Goal: Task Accomplishment & Management: Manage account settings

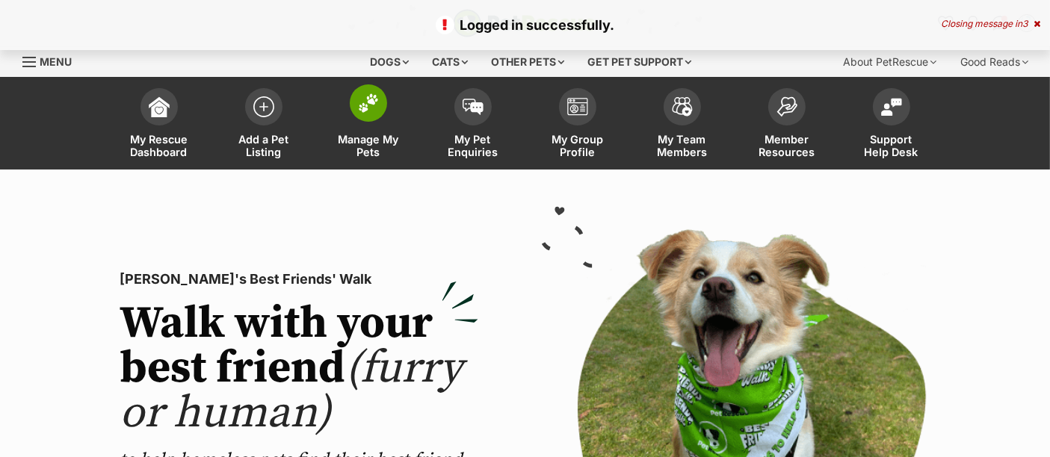
click at [360, 98] on img at bounding box center [368, 102] width 21 height 19
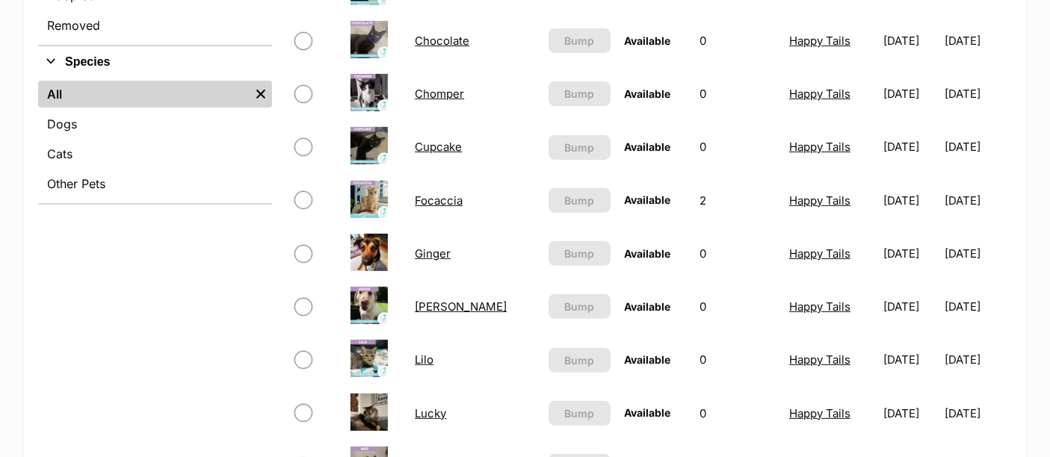
scroll to position [554, 0]
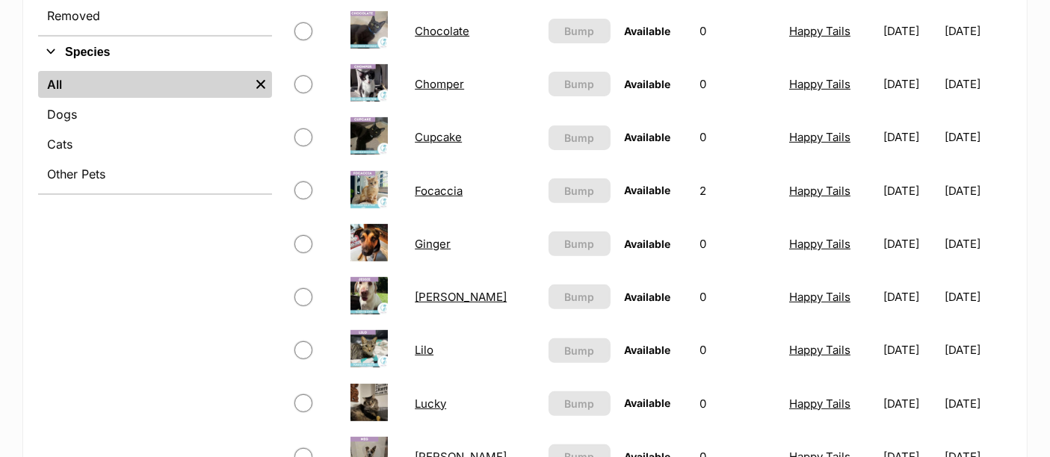
click at [419, 193] on td "Focaccia" at bounding box center [475, 191] width 132 height 52
click at [427, 187] on link "Focaccia" at bounding box center [439, 191] width 48 height 14
click at [431, 184] on link "Focaccia" at bounding box center [439, 191] width 48 height 14
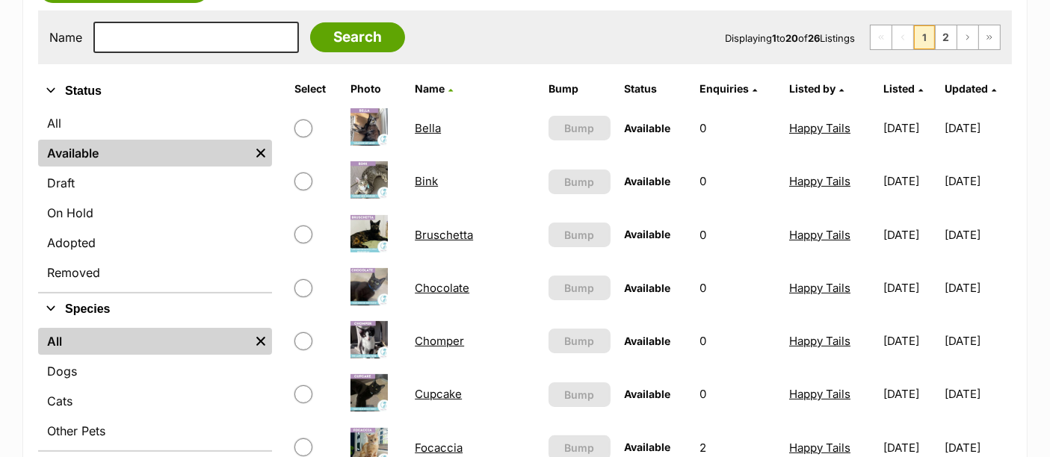
scroll to position [297, 0]
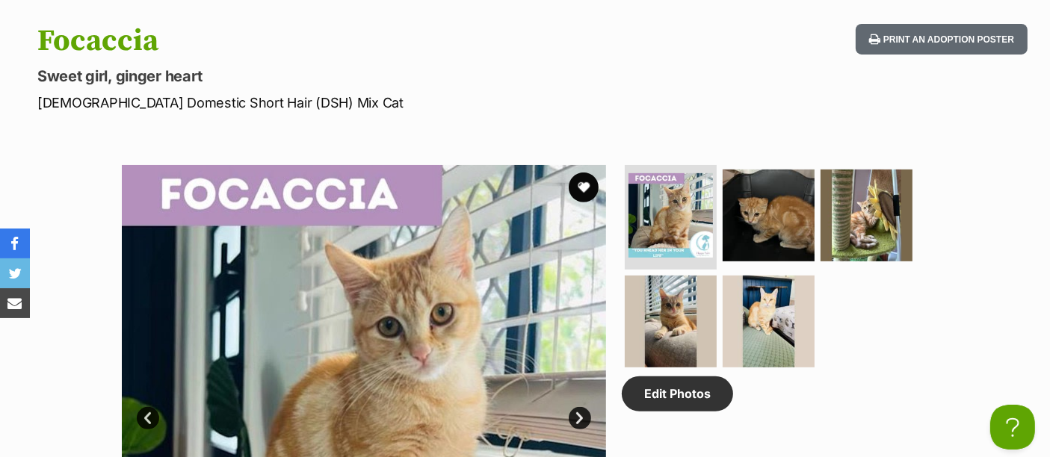
scroll to position [636, 0]
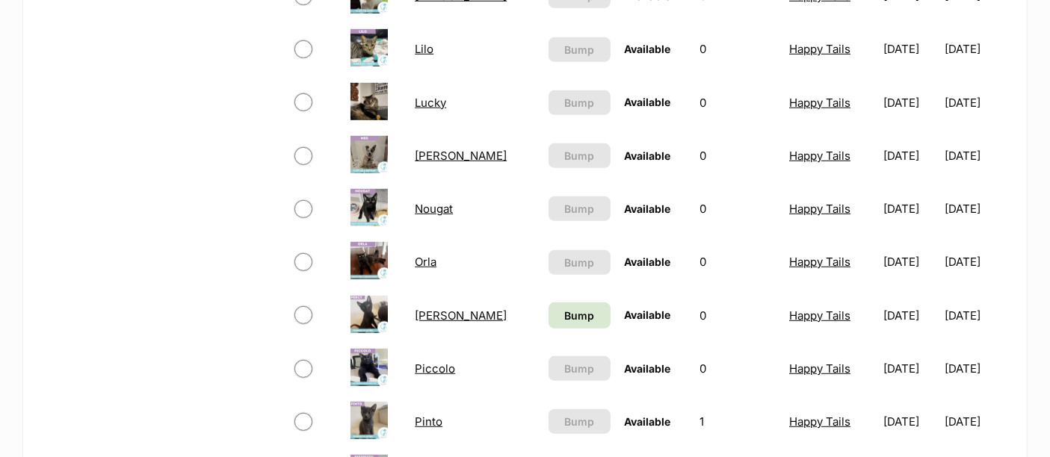
scroll to position [795, 0]
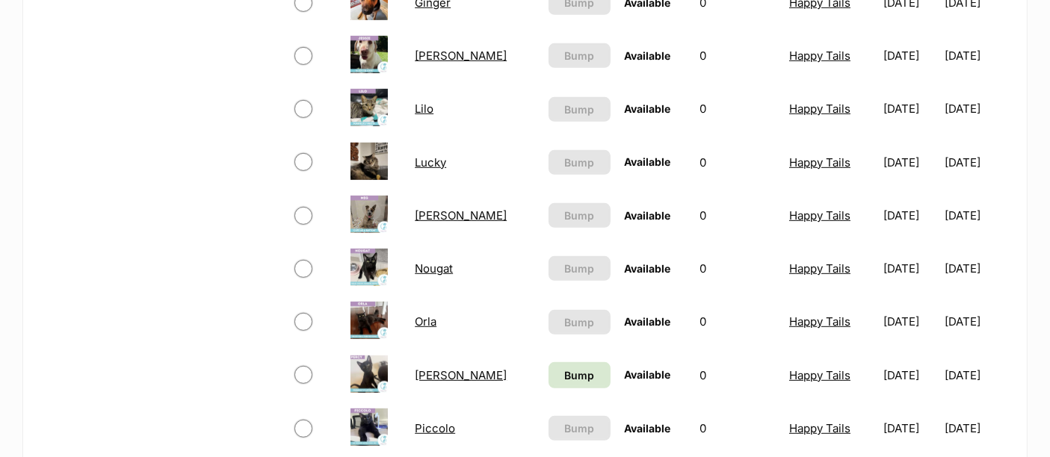
click at [420, 161] on link "Lucky" at bounding box center [430, 162] width 31 height 14
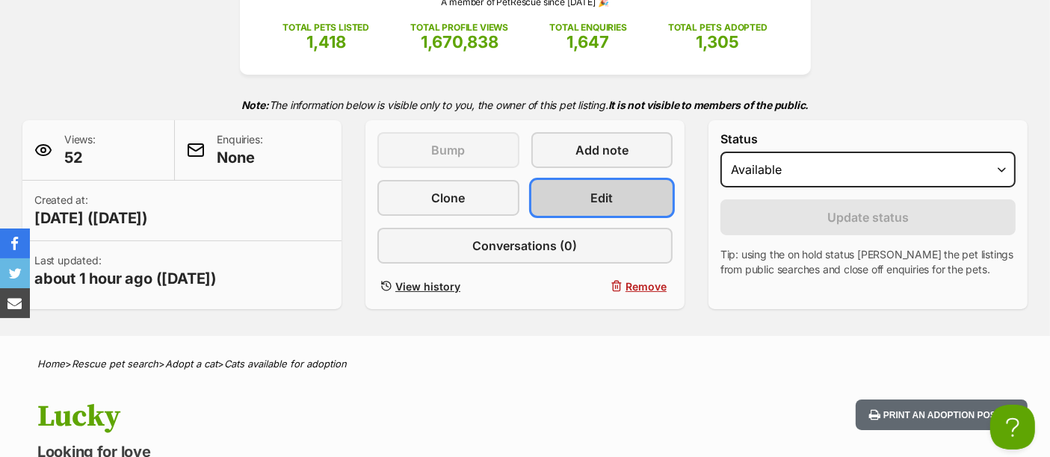
click at [616, 193] on link "Edit" at bounding box center [602, 198] width 142 height 36
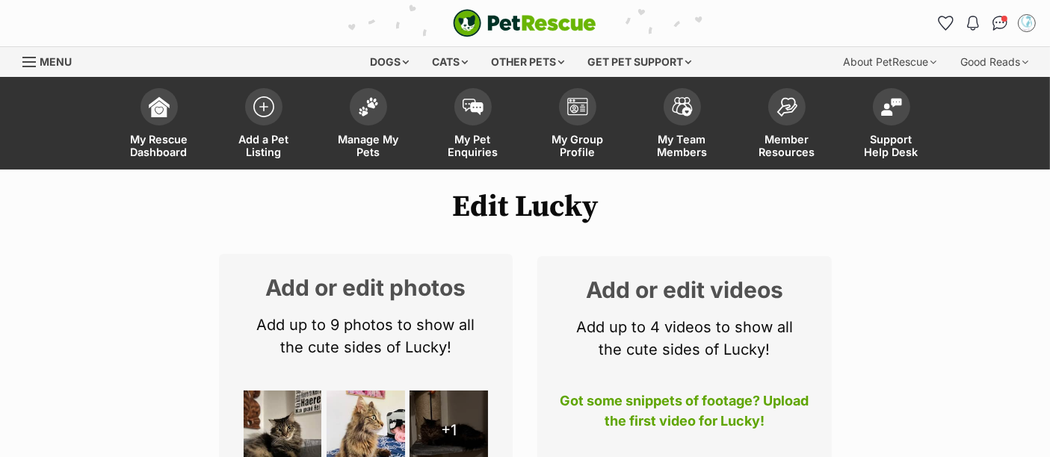
click at [616, 193] on h1 "Edit Lucky" at bounding box center [525, 207] width 1050 height 34
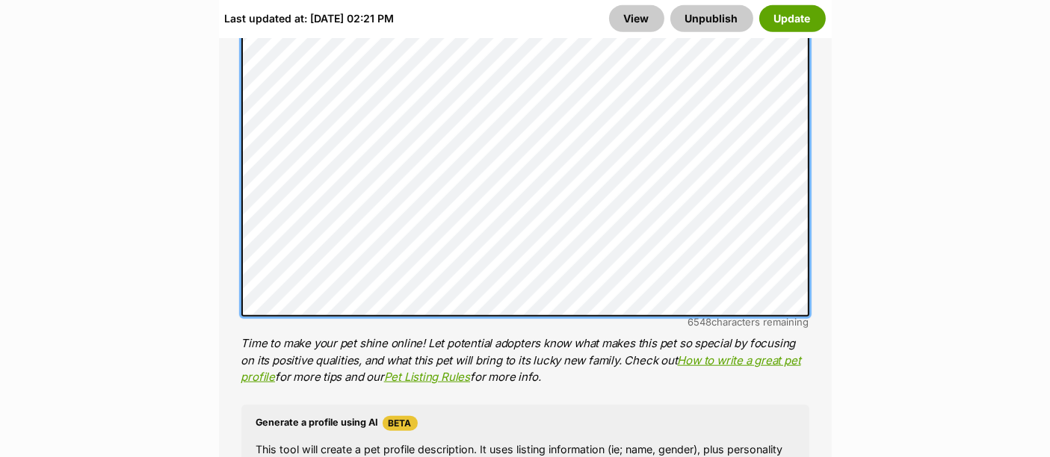
scroll to position [1369, 0]
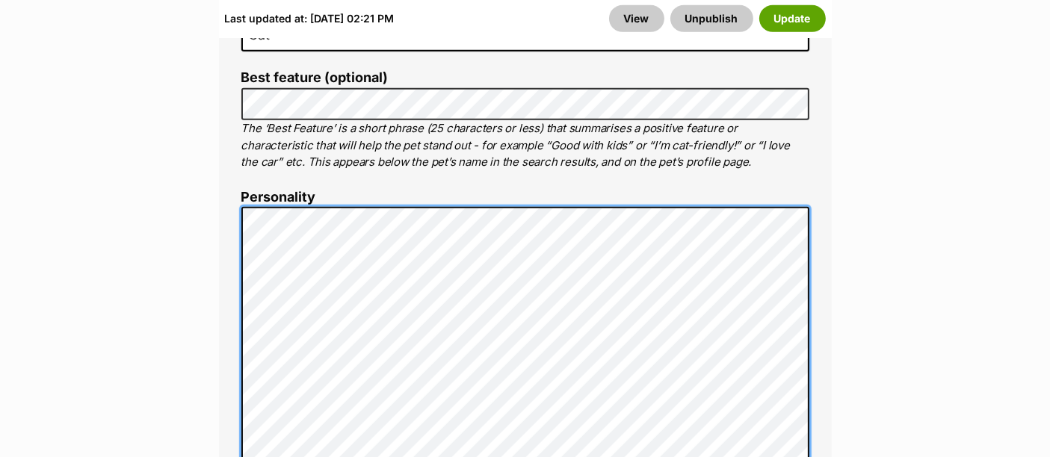
scroll to position [1069, 0]
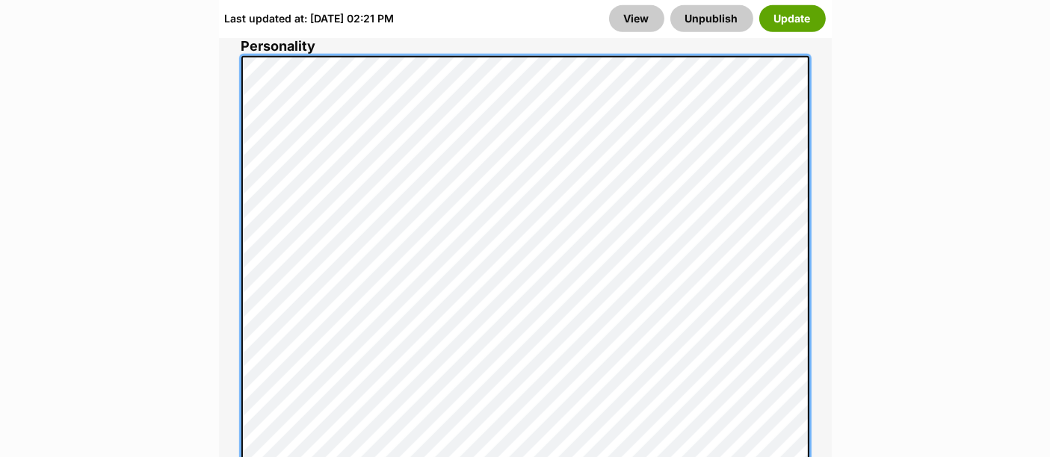
scroll to position [1220, 0]
click at [235, 308] on div "About This Pet Name Henlo there, it looks like you might be using the pet name …" at bounding box center [525, 366] width 613 height 1404
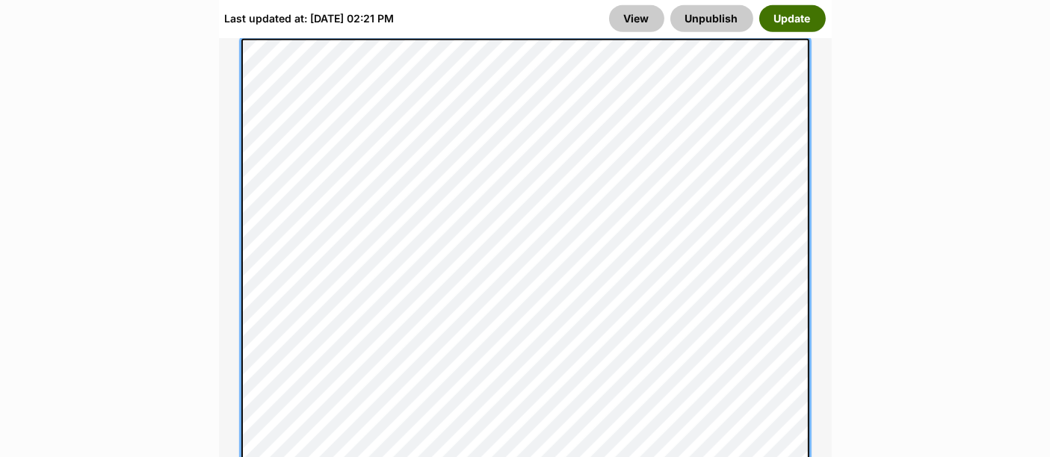
scroll to position [1245, 0]
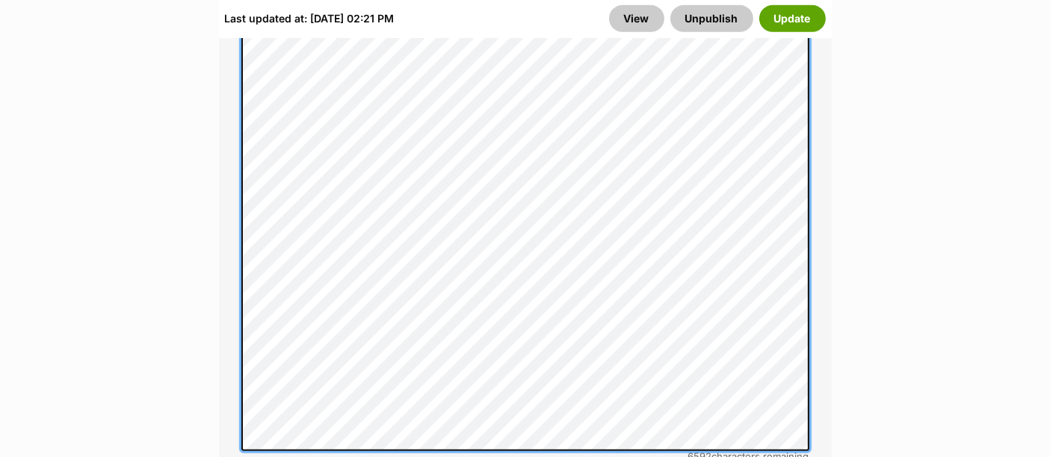
click at [221, 344] on div "About This Pet Name Henlo there, it looks like you might be using the pet name …" at bounding box center [525, 310] width 613 height 1342
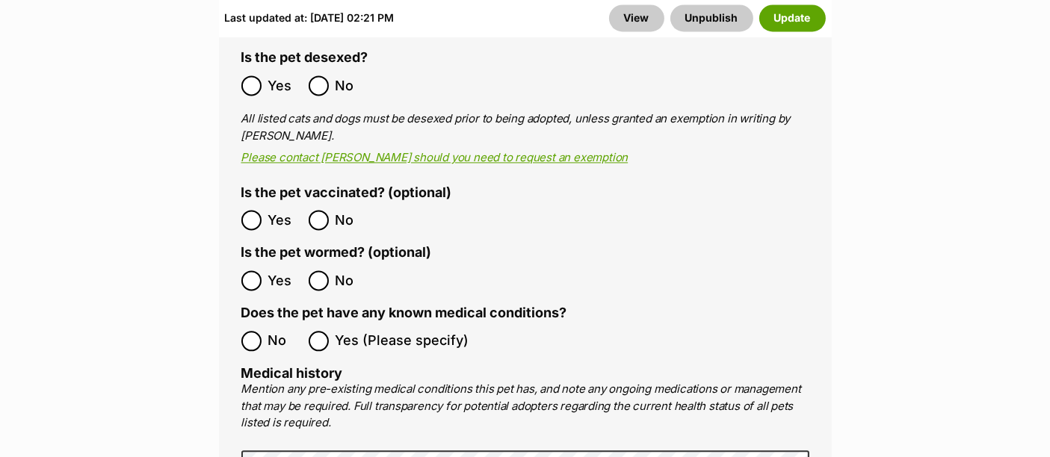
scroll to position [3230, 0]
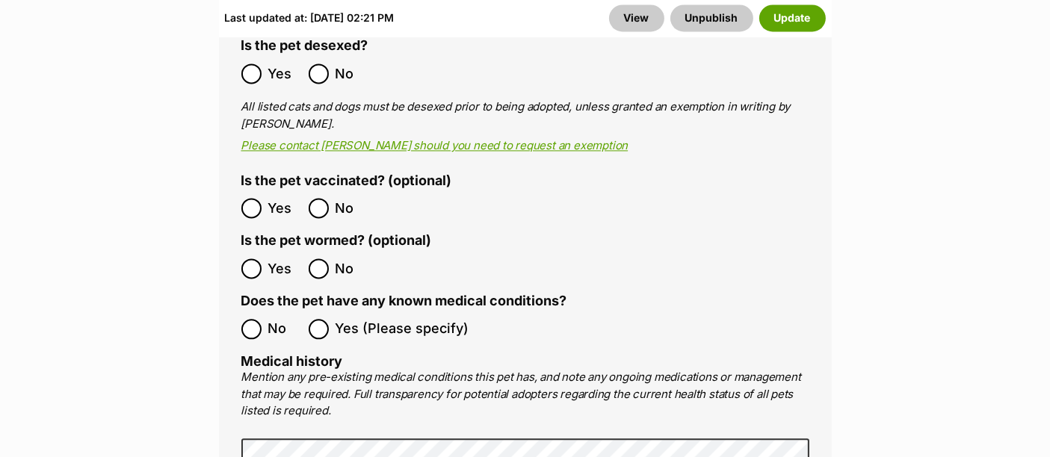
click at [267, 258] on label "Yes" at bounding box center [271, 268] width 60 height 20
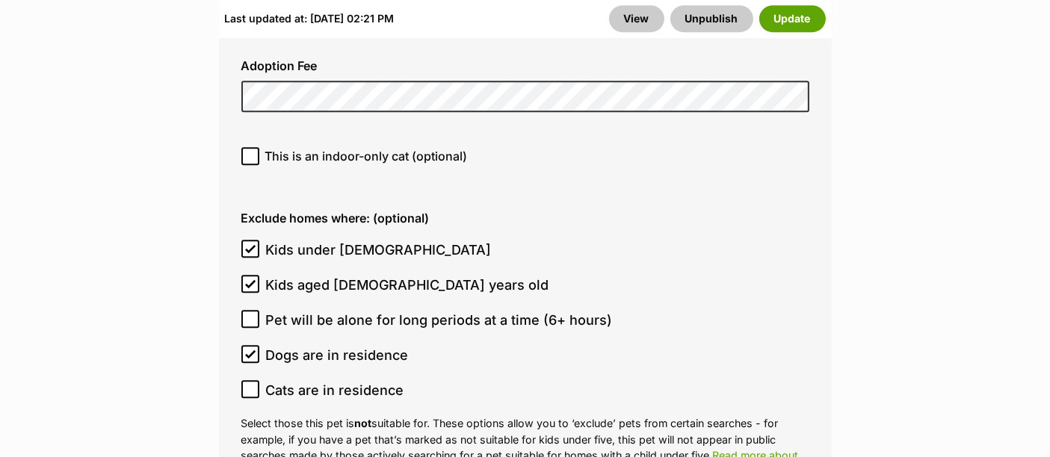
scroll to position [4491, 0]
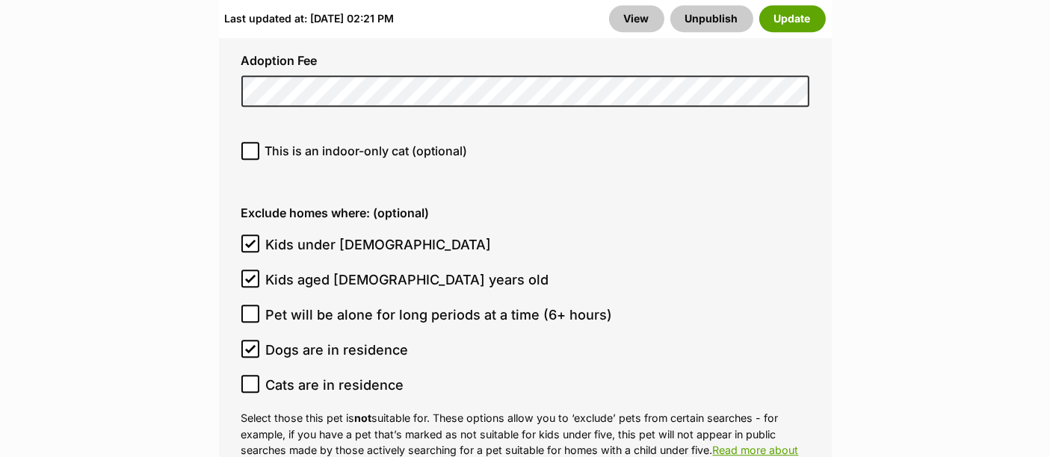
click at [253, 241] on icon at bounding box center [250, 244] width 9 height 7
click at [253, 235] on input "Kids under 5 years old" at bounding box center [250, 244] width 18 height 18
click at [252, 235] on input "Kids under 5 years old" at bounding box center [250, 244] width 18 height 18
checkbox input "true"
click at [252, 381] on icon at bounding box center [250, 384] width 9 height 7
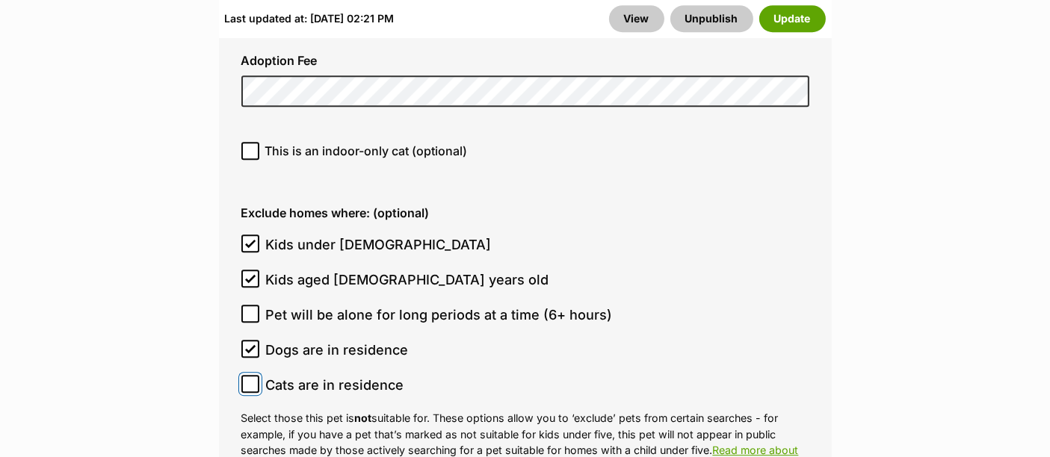
click at [252, 375] on input "Cats are in residence" at bounding box center [250, 384] width 18 height 18
checkbox input "true"
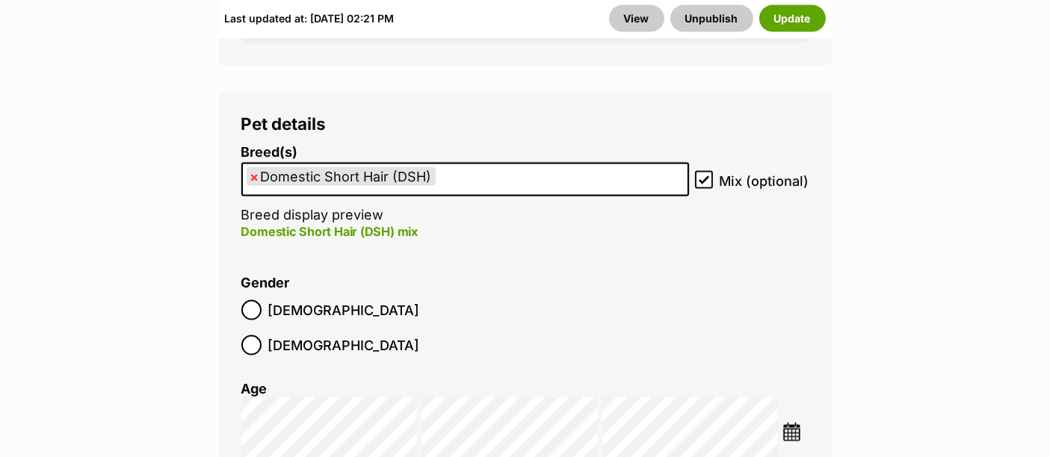
scroll to position [2384, 0]
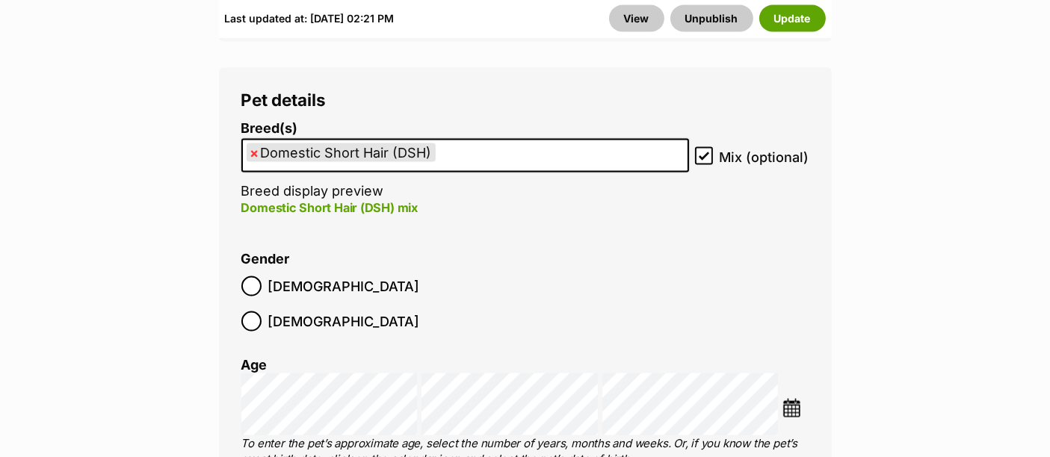
click at [256, 158] on span "×" at bounding box center [254, 152] width 9 height 19
select select
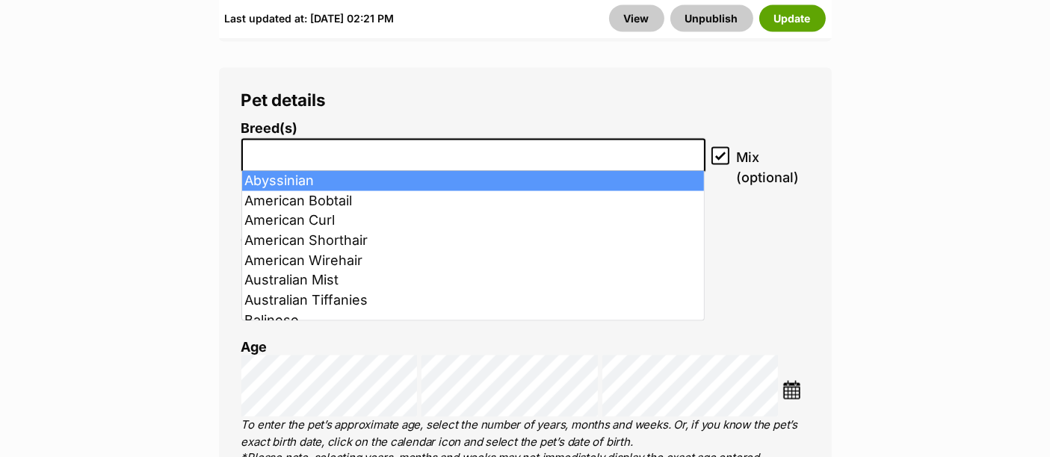
click at [291, 164] on li at bounding box center [474, 155] width 454 height 31
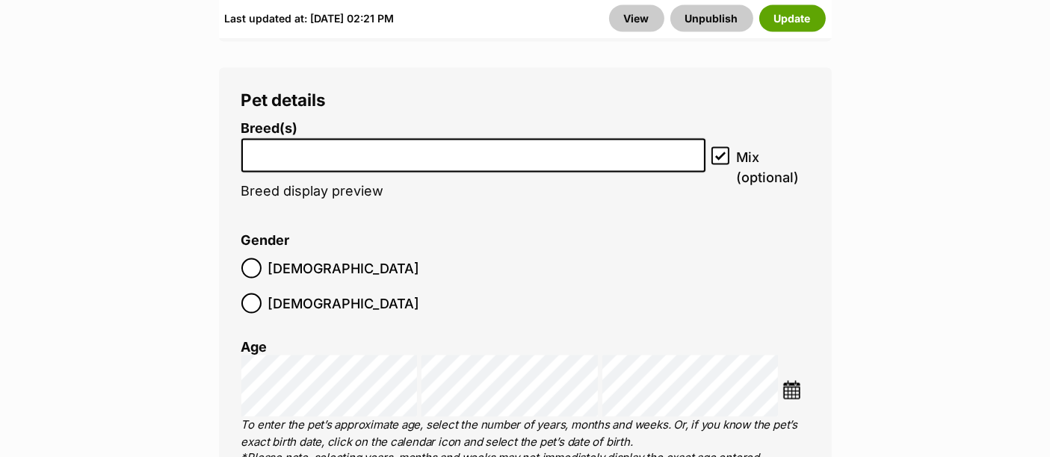
click at [291, 164] on li at bounding box center [474, 155] width 454 height 31
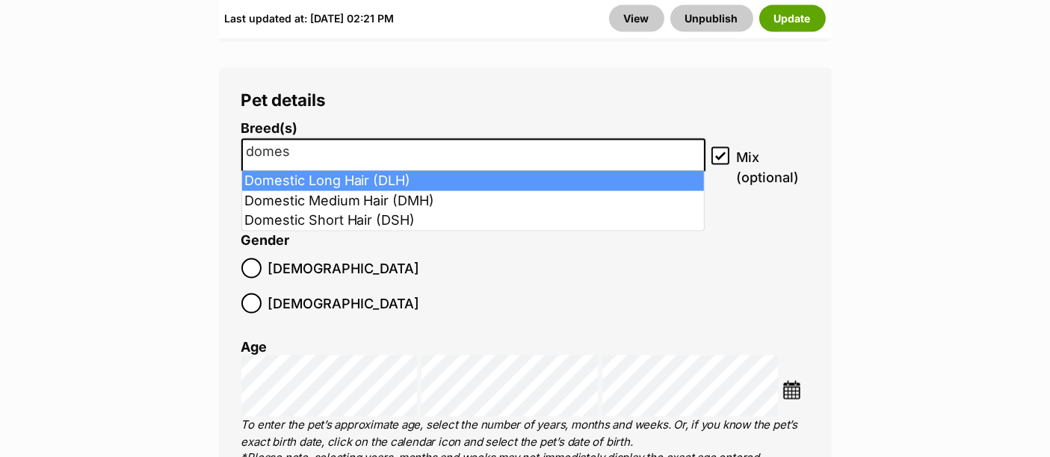
type input "domes"
select select "252100"
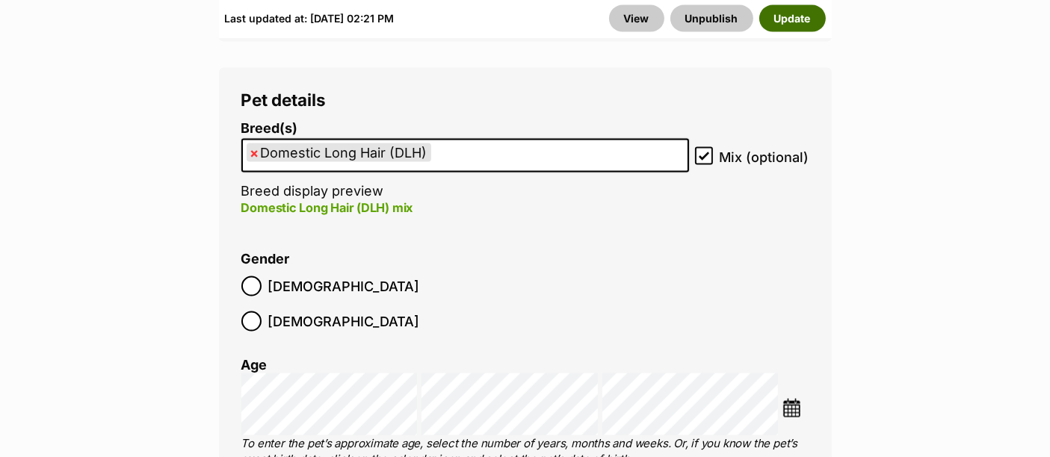
click at [787, 31] on button "Update" at bounding box center [792, 18] width 66 height 27
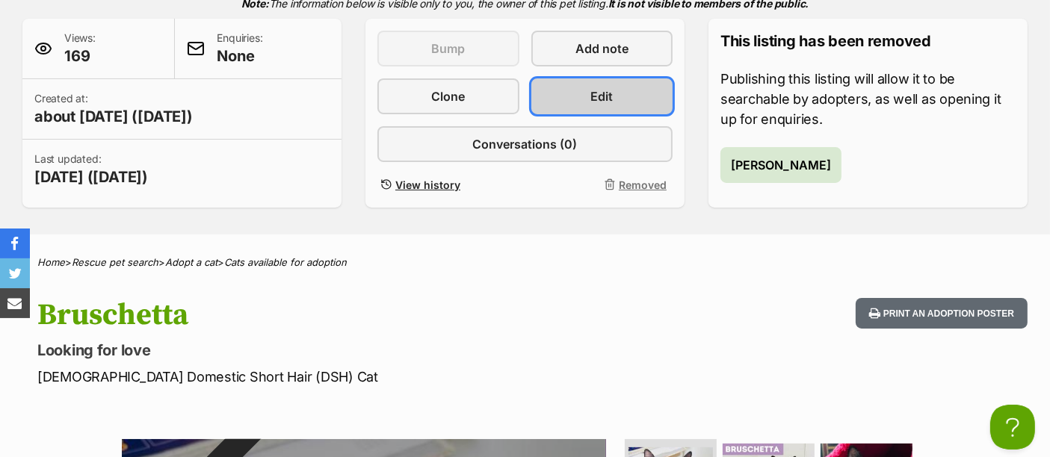
click at [604, 105] on link "Edit" at bounding box center [602, 96] width 142 height 36
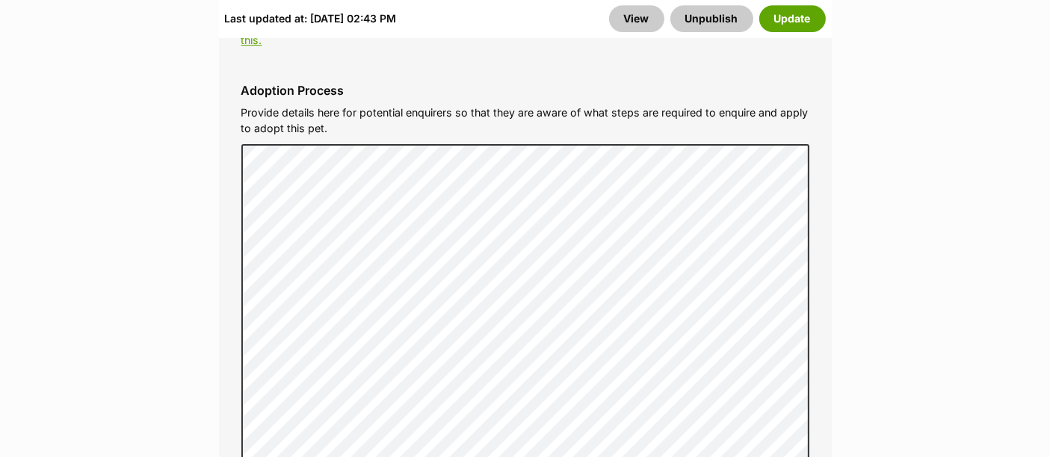
scroll to position [4954, 0]
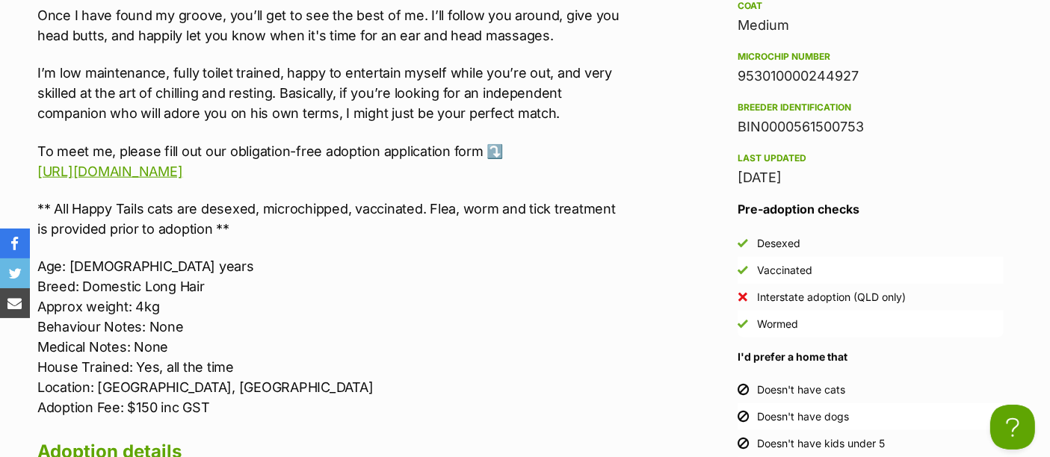
scroll to position [1691, 0]
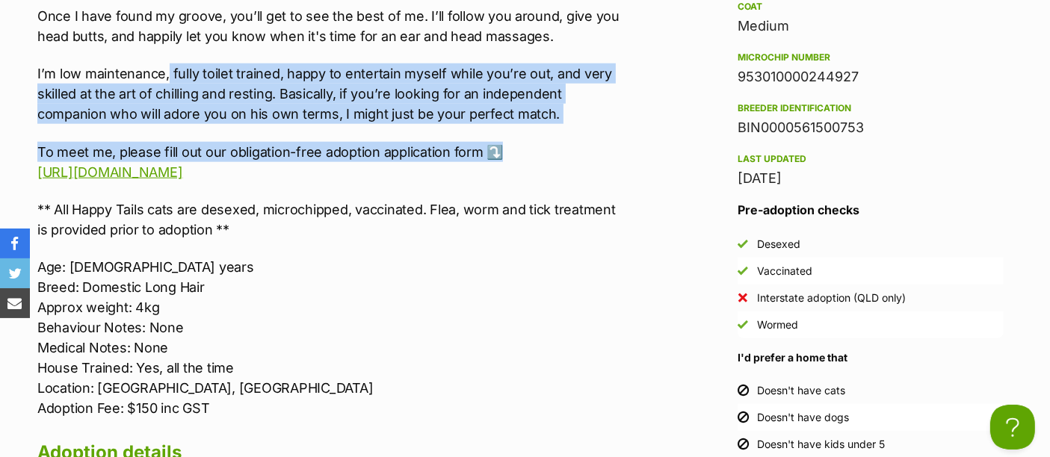
drag, startPoint x: 539, startPoint y: 123, endPoint x: 147, endPoint y: 47, distance: 399.4
click at [147, 47] on div "Hello potential fluff parent! 👋🏻 My name is Lucky and I shall be glad to meet y…" at bounding box center [331, 66] width 588 height 704
click at [576, 129] on div "Hello potential fluff parent! 👋🏻 My name is Lucky and I shall be glad to meet y…" at bounding box center [331, 66] width 588 height 704
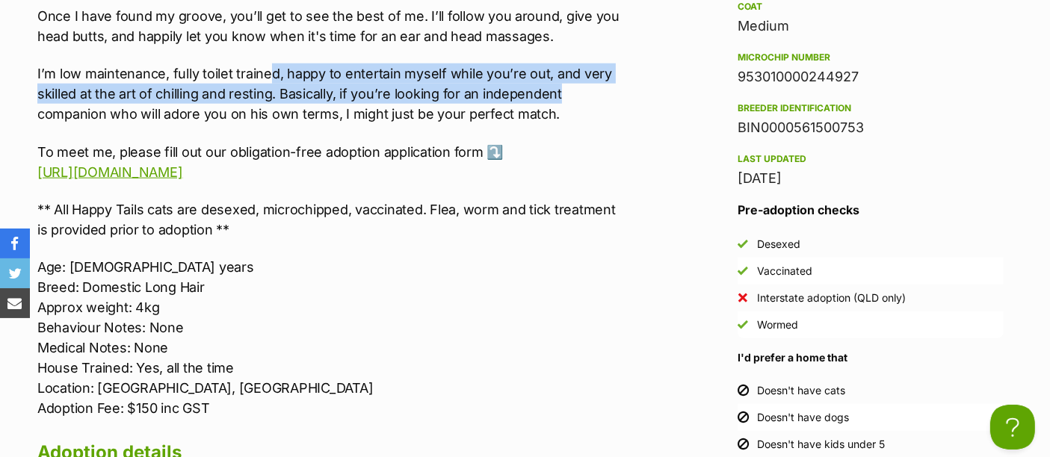
drag, startPoint x: 558, startPoint y: 97, endPoint x: 236, endPoint y: 54, distance: 324.9
click at [236, 54] on div "Hello potential fluff parent! 👋🏻 My name is Lucky and I shall be glad to meet y…" at bounding box center [331, 66] width 588 height 704
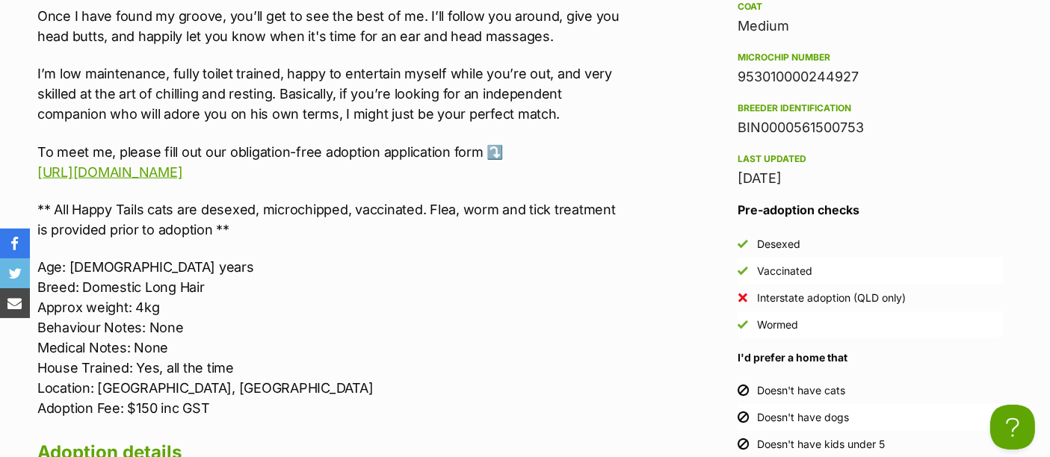
click at [553, 114] on p "I’m low maintenance, fully toilet trained, happy to entertain myself while you’…" at bounding box center [331, 94] width 588 height 61
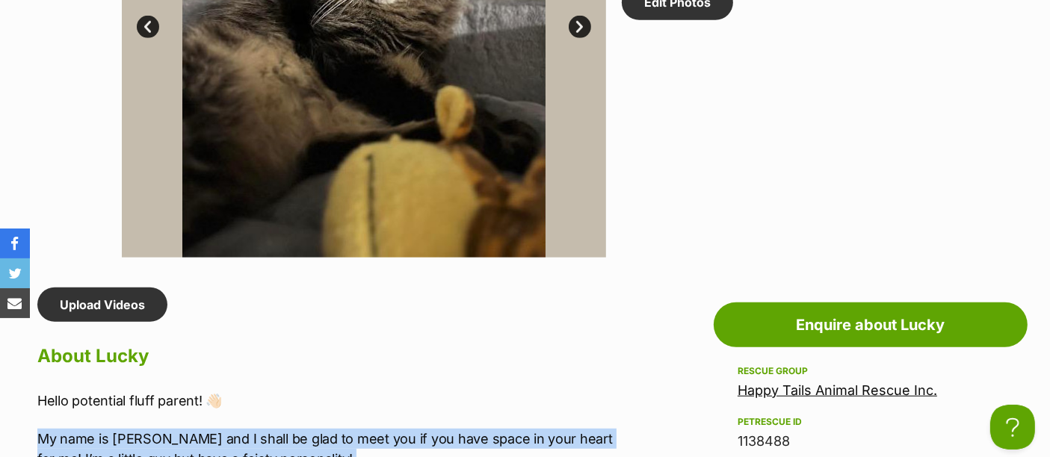
scroll to position [1050, 0]
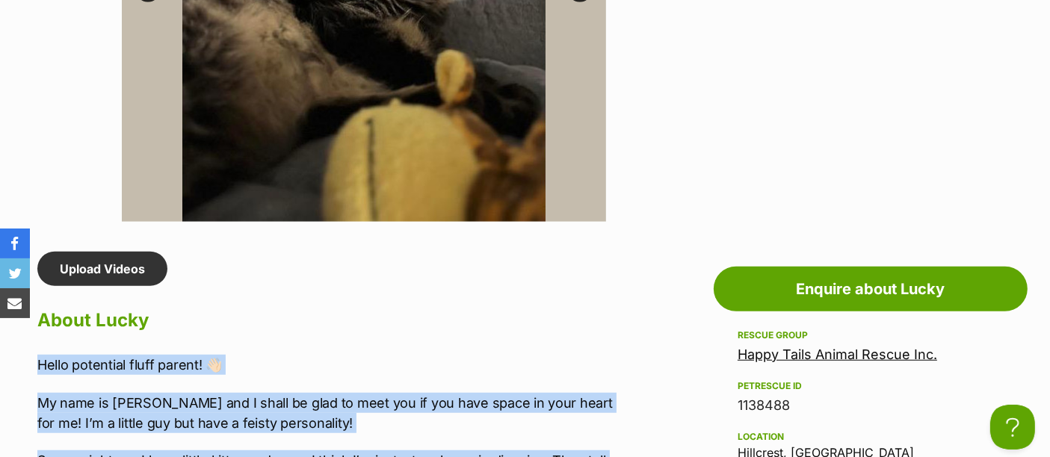
drag, startPoint x: 553, startPoint y: 114, endPoint x: 36, endPoint y: 368, distance: 576.0
copy div "Hello potential fluff parent! 👋🏻 My name is Lucky and I shall be glad to meet y…"
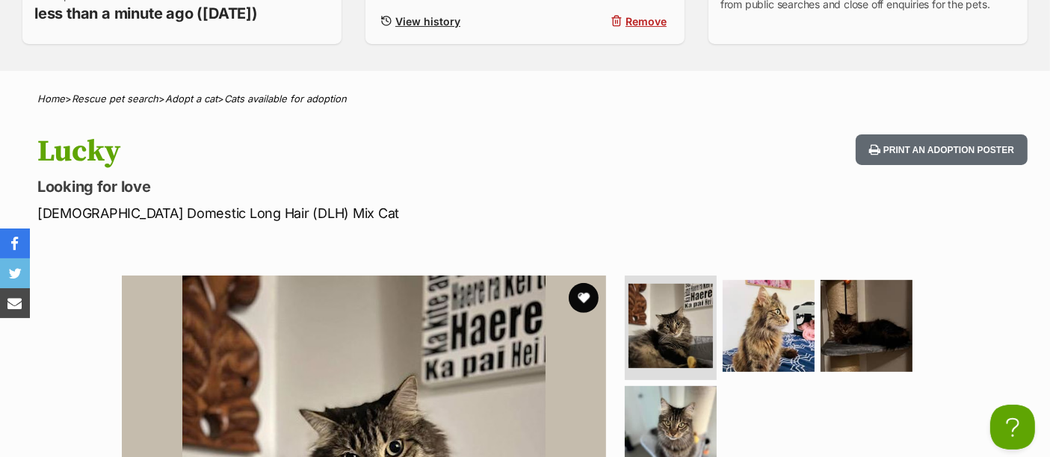
scroll to position [0, 0]
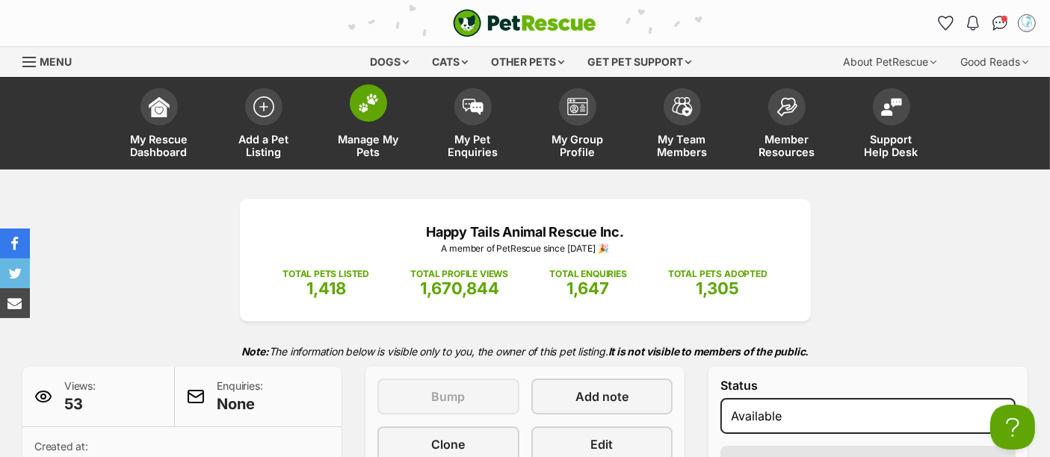
click at [360, 112] on span at bounding box center [368, 102] width 37 height 37
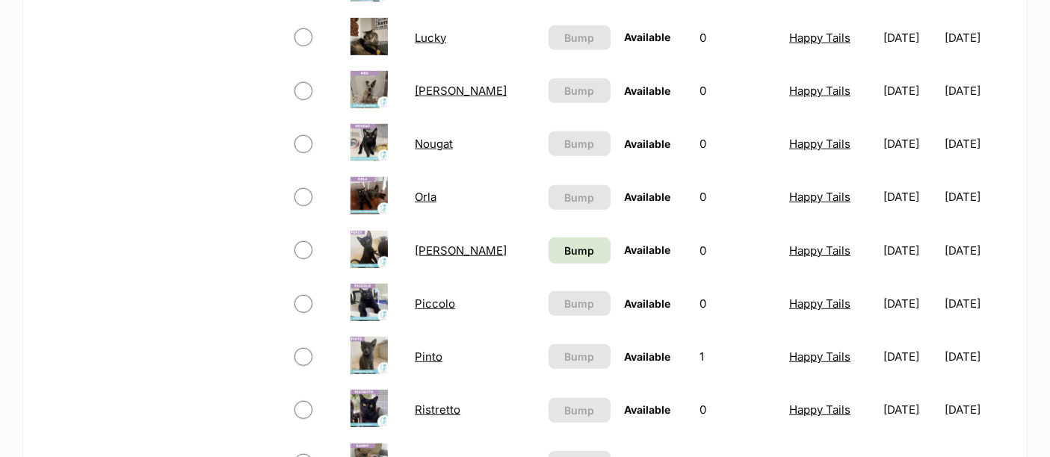
scroll to position [794, 0]
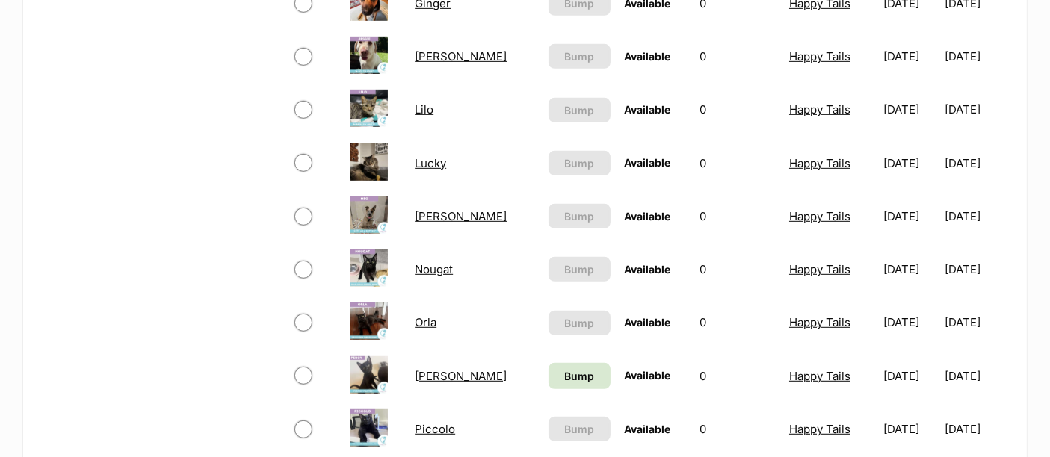
click at [420, 51] on link "[PERSON_NAME]" at bounding box center [461, 56] width 92 height 14
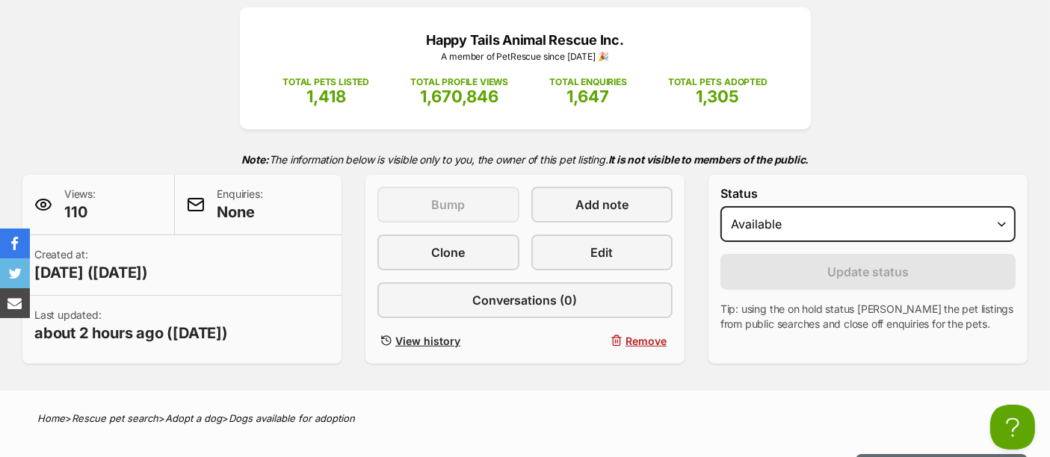
scroll to position [284, 0]
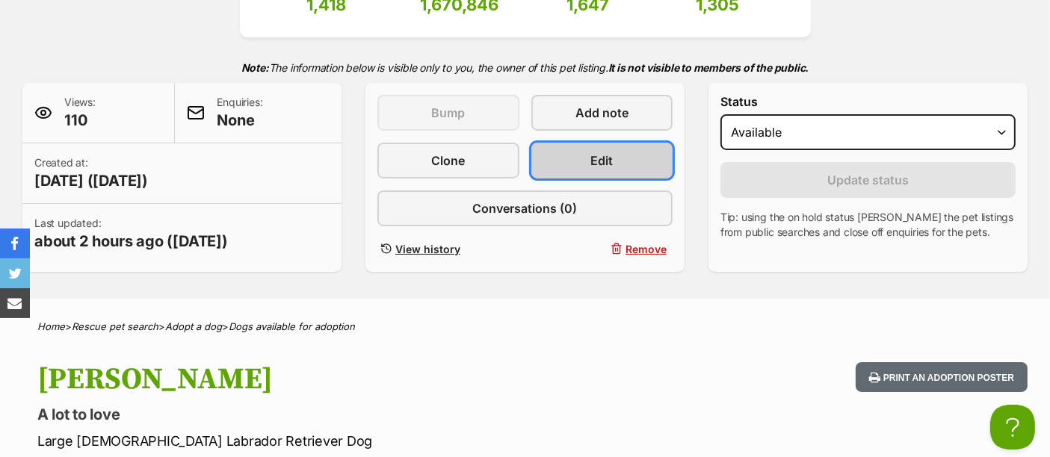
click at [589, 152] on link "Edit" at bounding box center [602, 161] width 142 height 36
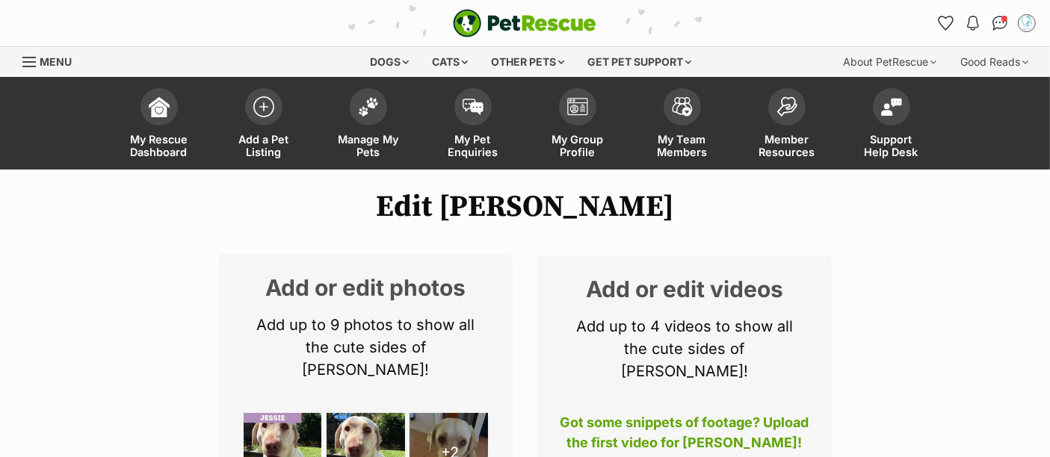
click at [569, 30] on img "PetRescue" at bounding box center [524, 23] width 143 height 28
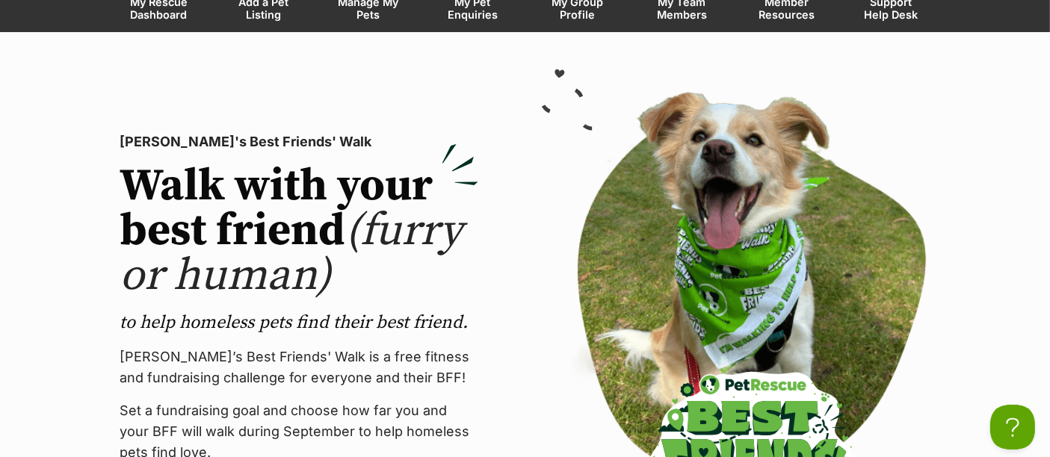
scroll to position [139, 0]
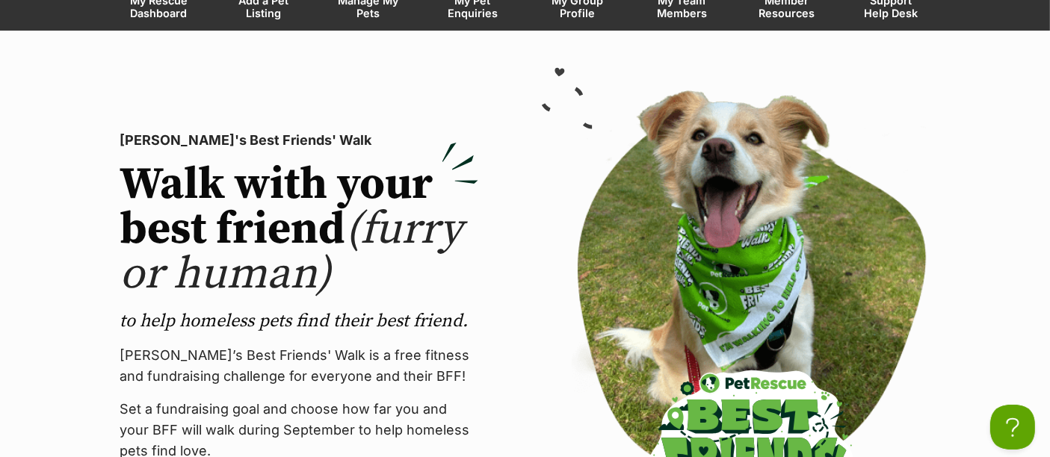
click at [350, 352] on p "PetRescue’s Best Friends' Walk is a free fitness and fundraising challenge for …" at bounding box center [299, 366] width 359 height 42
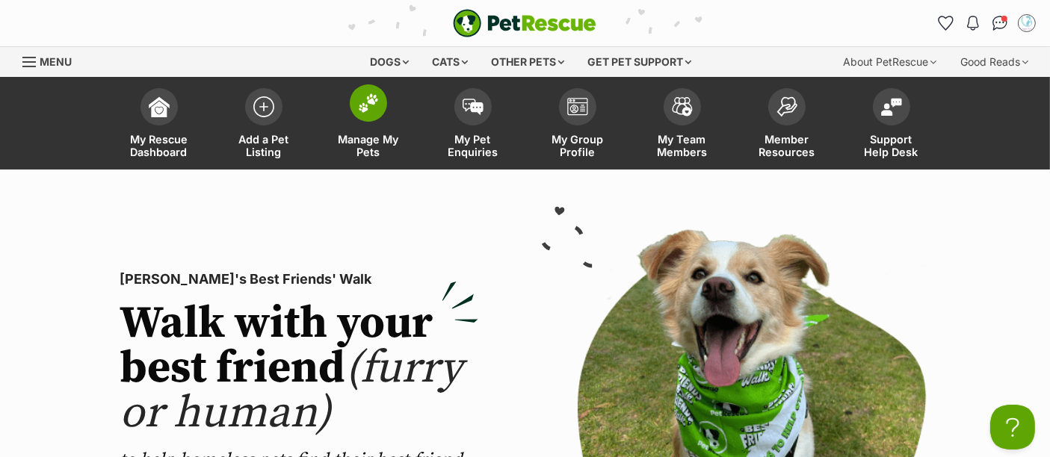
click at [364, 117] on span at bounding box center [368, 102] width 37 height 37
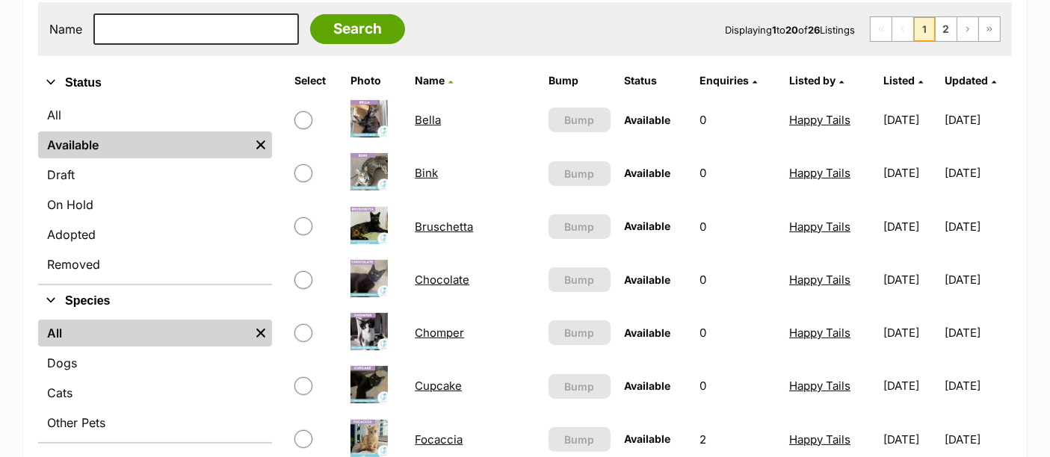
scroll to position [521, 0]
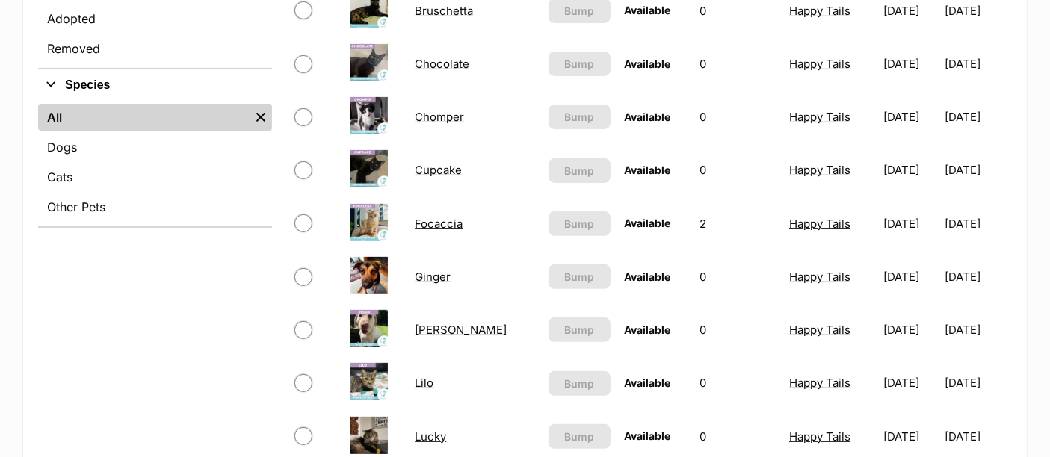
click at [435, 220] on link "Focaccia" at bounding box center [439, 224] width 48 height 14
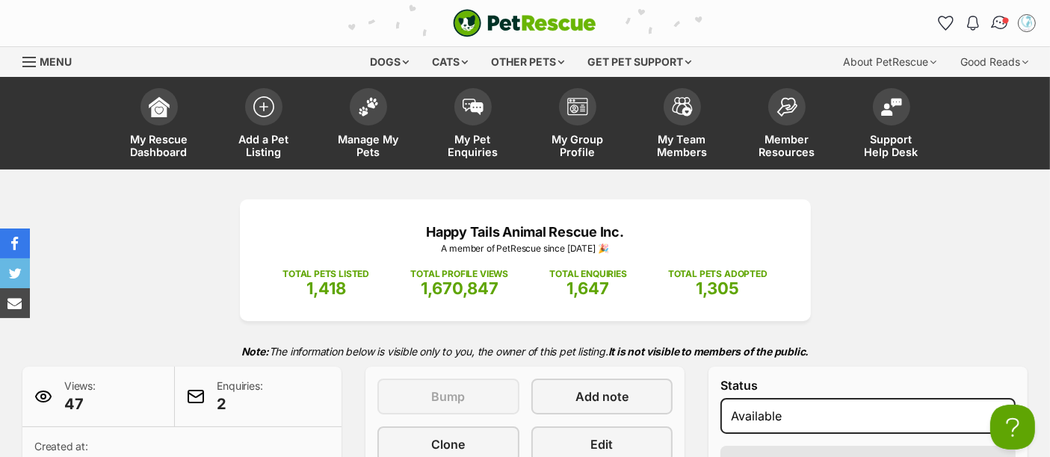
click at [999, 18] on img "Conversations" at bounding box center [1000, 22] width 20 height 19
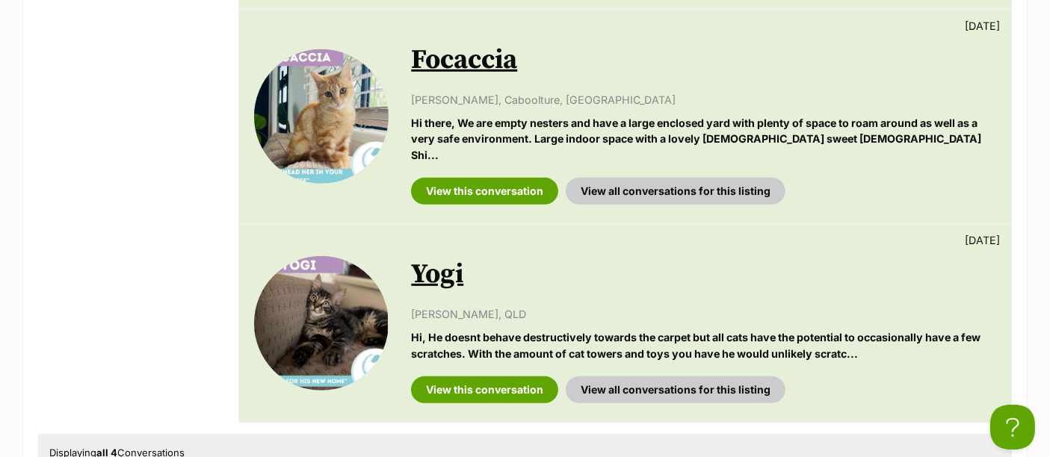
scroll to position [720, 0]
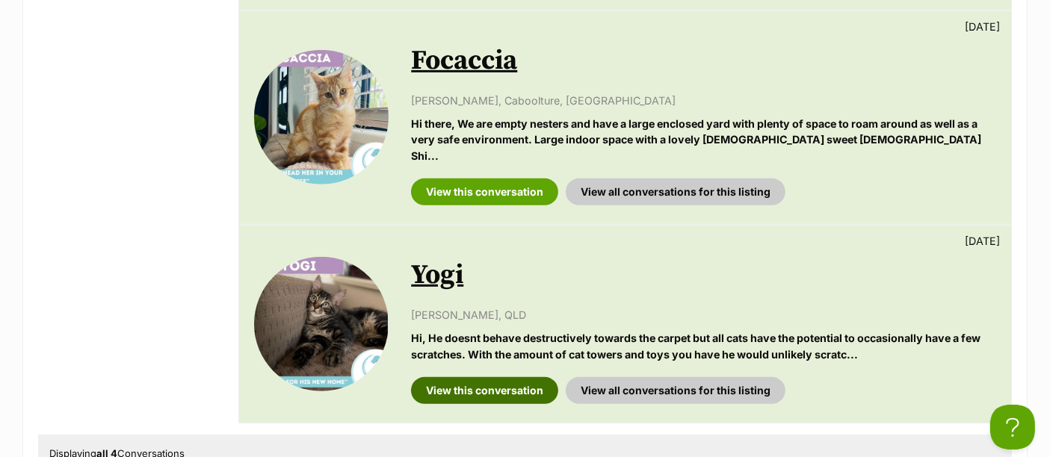
click at [510, 377] on link "View this conversation" at bounding box center [484, 390] width 147 height 27
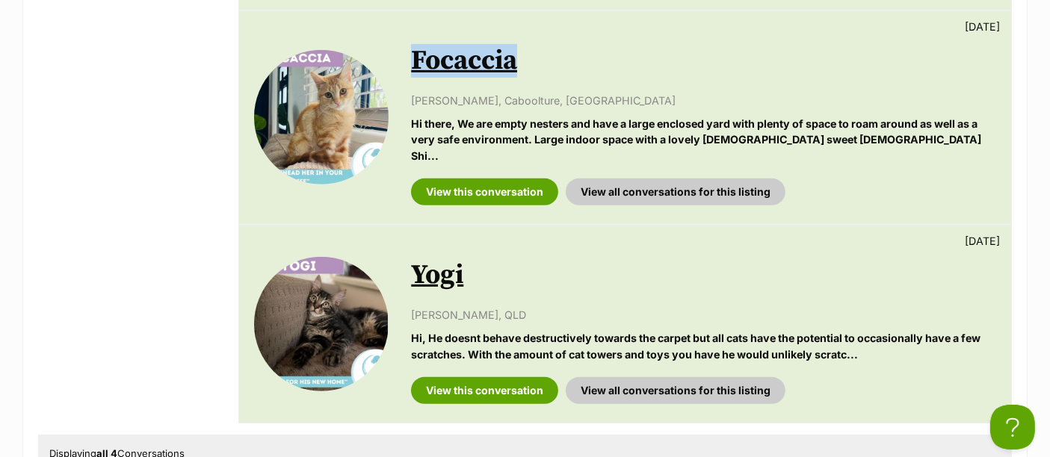
drag, startPoint x: 542, startPoint y: 47, endPoint x: 412, endPoint y: 43, distance: 129.3
click at [412, 45] on h2 "Focaccia" at bounding box center [703, 61] width 585 height 33
copy link "Focaccia"
click at [468, 44] on link "Focaccia" at bounding box center [464, 61] width 106 height 34
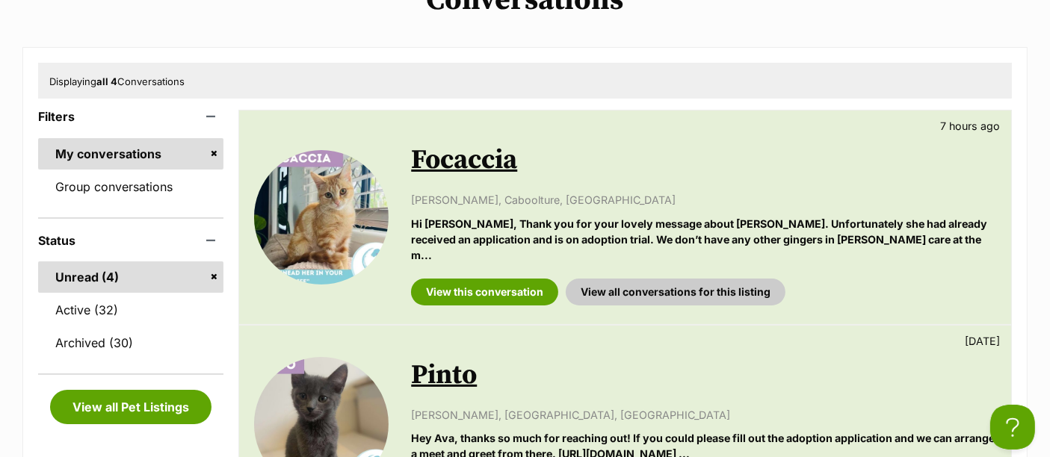
scroll to position [191, 0]
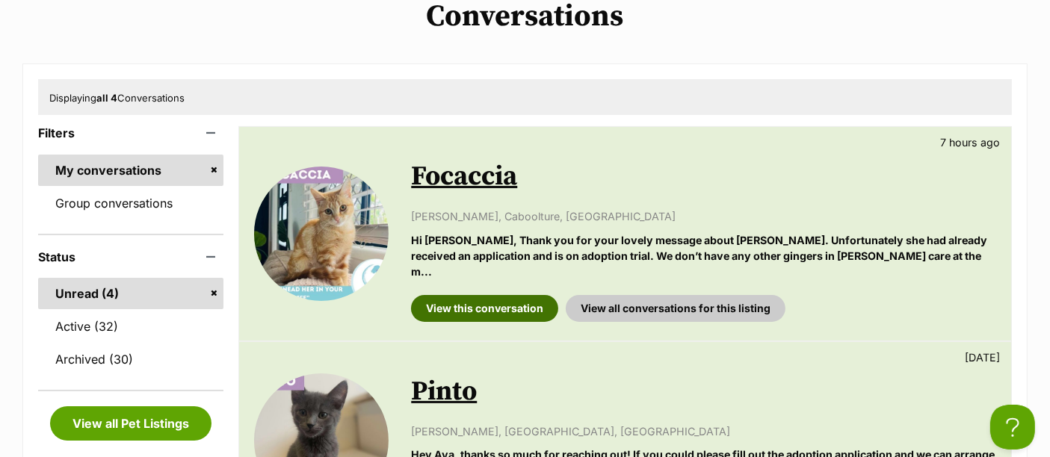
click at [454, 302] on link "View this conversation" at bounding box center [484, 308] width 147 height 27
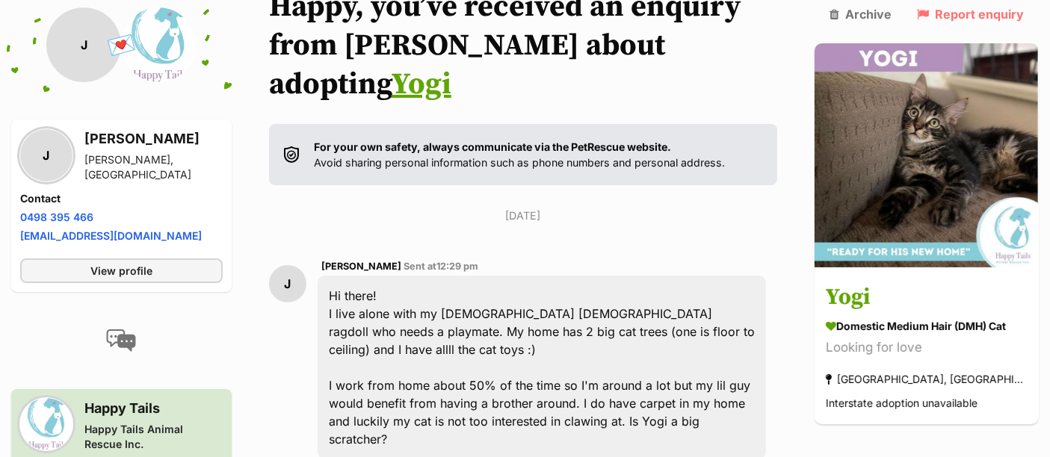
scroll to position [155, 0]
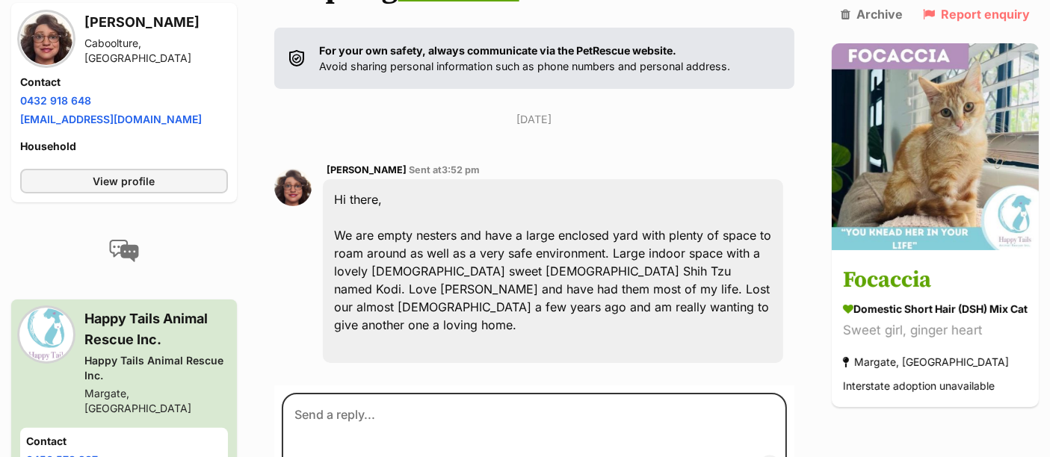
scroll to position [203, 0]
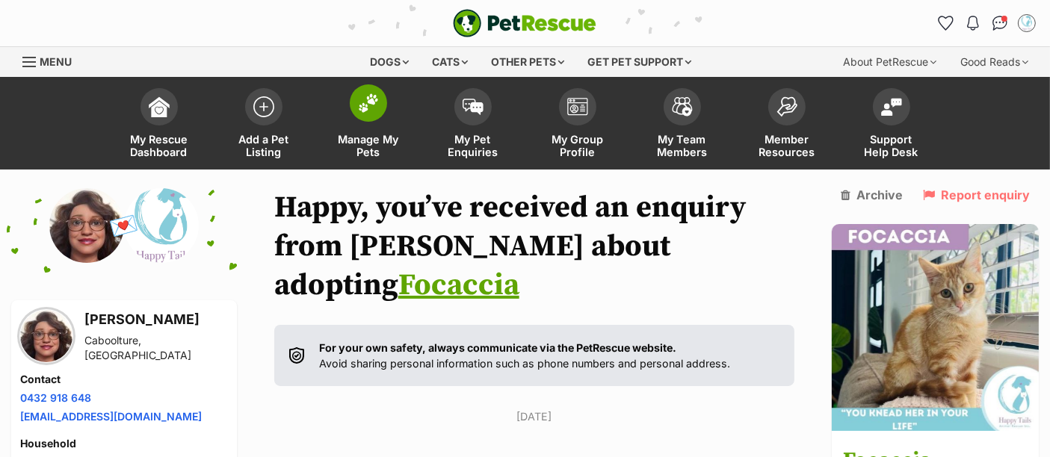
click at [350, 113] on link "Manage My Pets" at bounding box center [368, 125] width 105 height 89
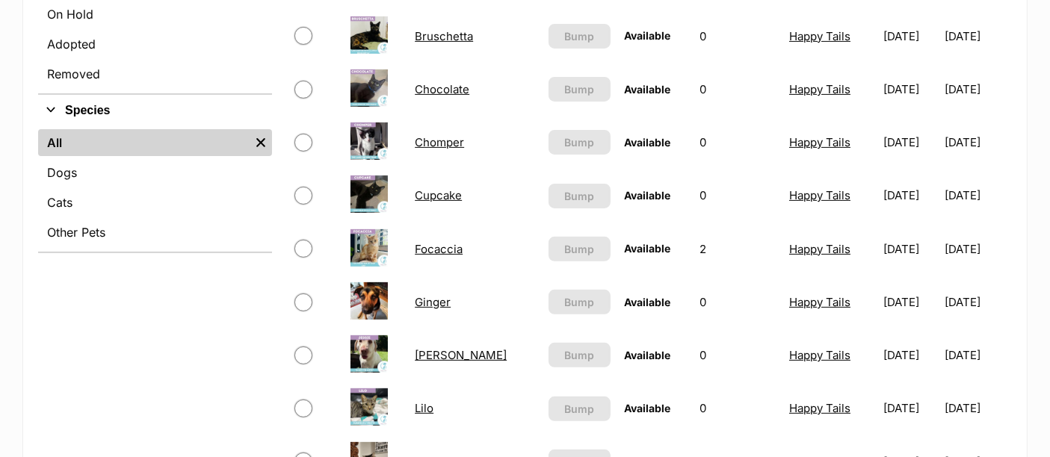
scroll to position [497, 0]
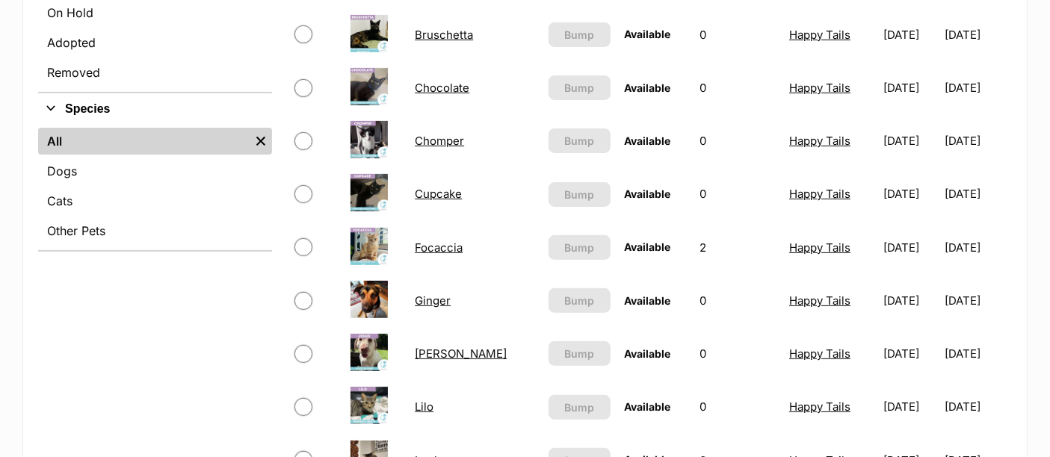
click at [441, 243] on link "Focaccia" at bounding box center [439, 248] width 48 height 14
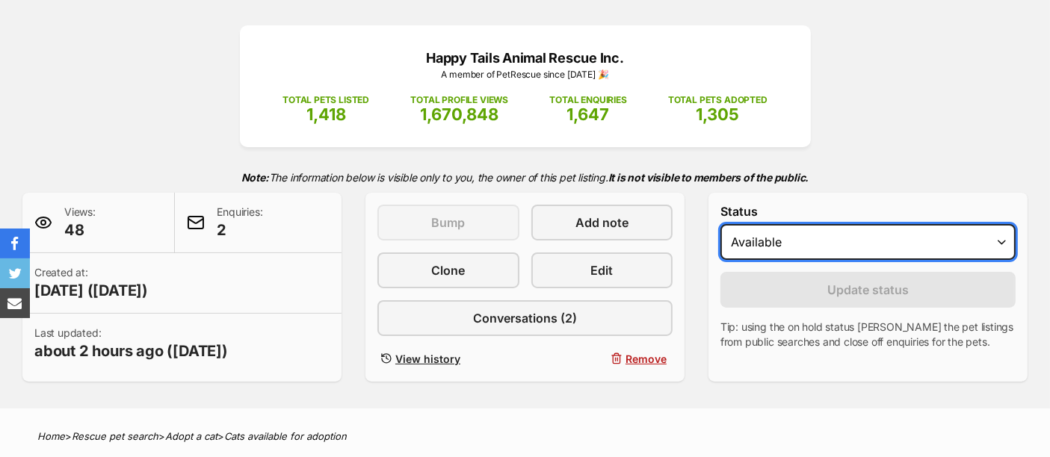
click at [814, 229] on select "Draft - not available as listing has enquires Available On hold Adopted" at bounding box center [867, 242] width 295 height 36
click at [720, 224] on select "Draft - not available as listing has enquires Available On hold Adopted" at bounding box center [867, 242] width 295 height 36
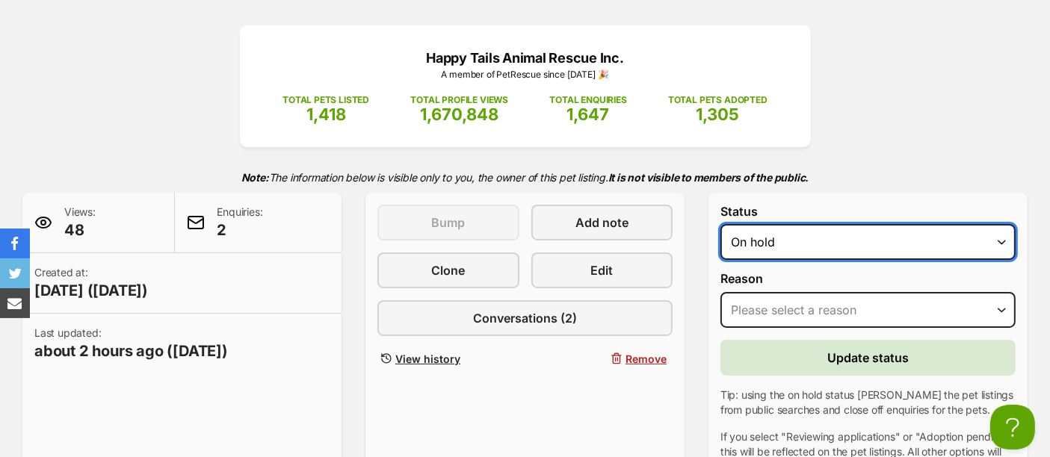
click at [814, 249] on select "Draft - not available as listing has enquires Available On hold Adopted" at bounding box center [867, 242] width 295 height 36
select select "active"
click at [720, 224] on select "Draft - not available as listing has enquires Available On hold Adopted" at bounding box center [867, 242] width 295 height 36
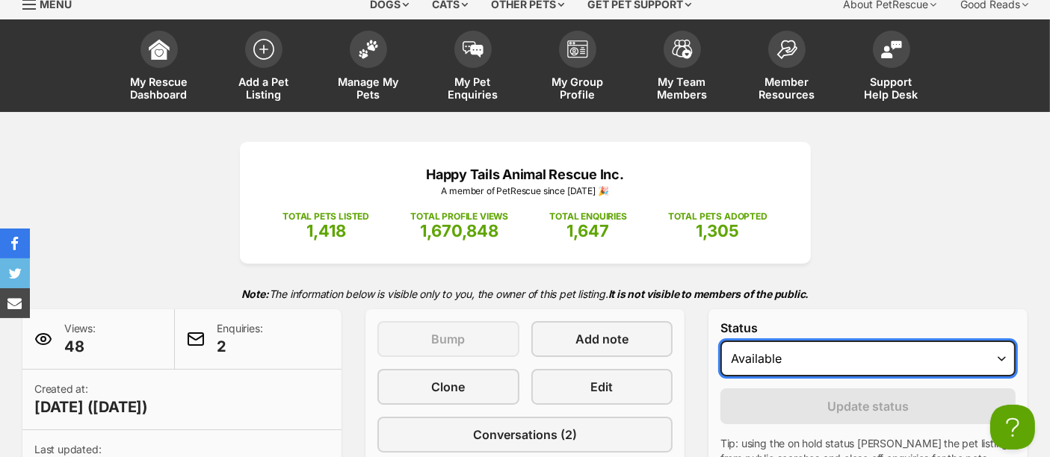
scroll to position [40, 0]
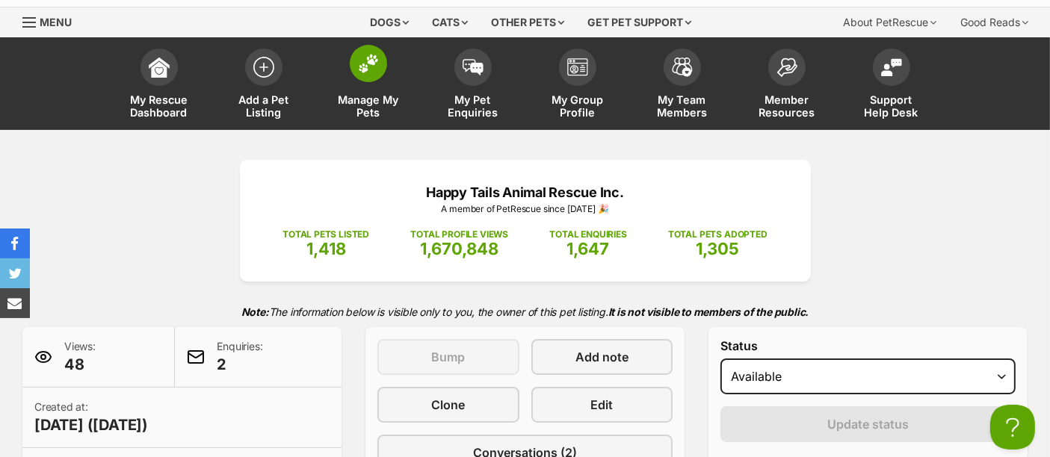
click at [377, 64] on img at bounding box center [368, 63] width 21 height 19
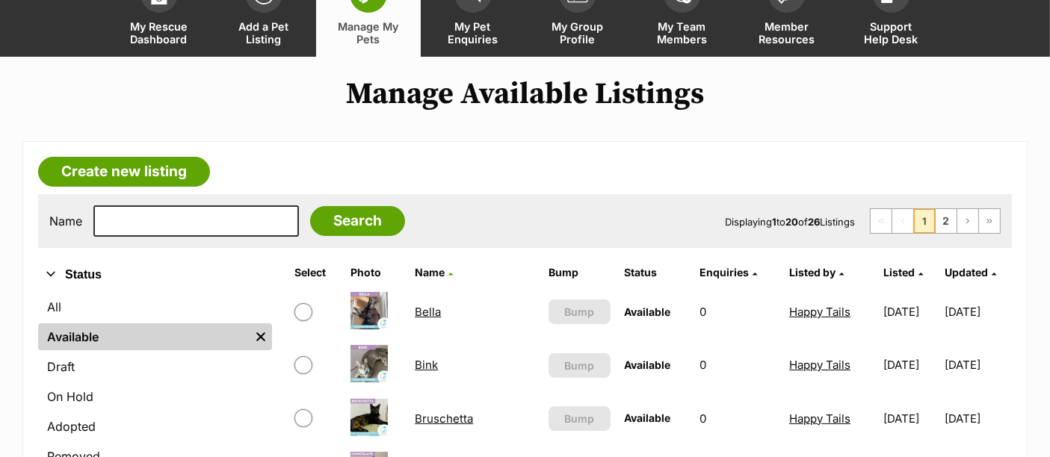
scroll to position [14, 0]
